Goal: Transaction & Acquisition: Book appointment/travel/reservation

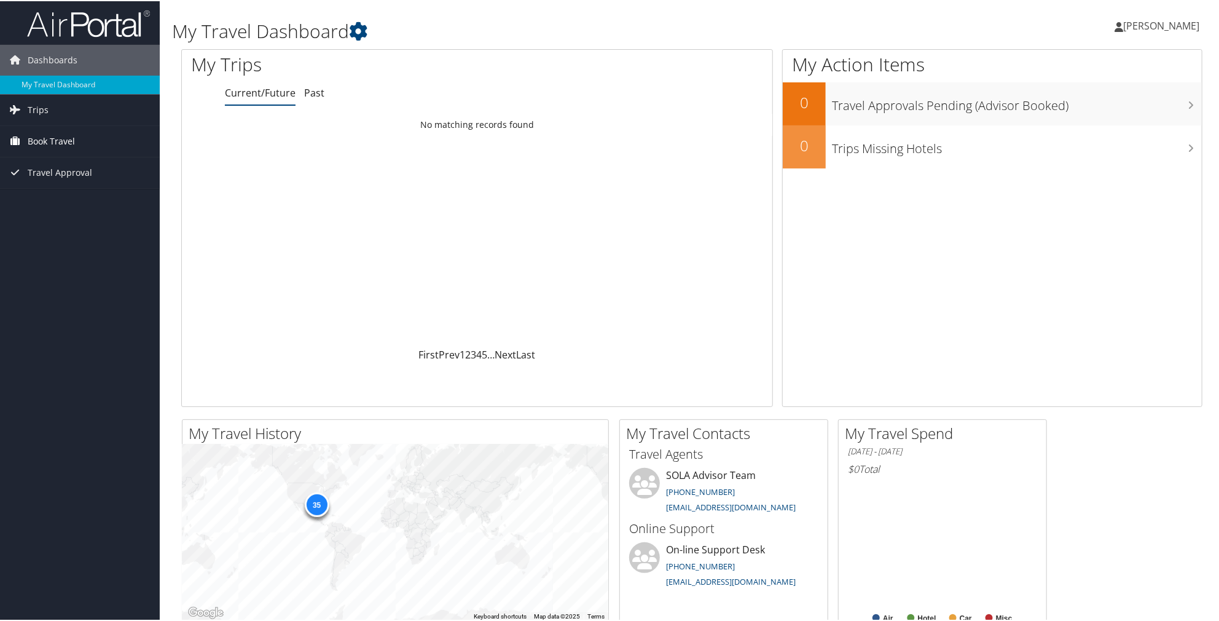
click at [55, 136] on span "Book Travel" at bounding box center [51, 140] width 47 height 31
click at [80, 182] on link "Book/Manage Online Trips" at bounding box center [80, 183] width 160 height 18
click at [71, 182] on link "Book/Manage Online Trips" at bounding box center [80, 183] width 160 height 18
